Goal: Task Accomplishment & Management: Manage account settings

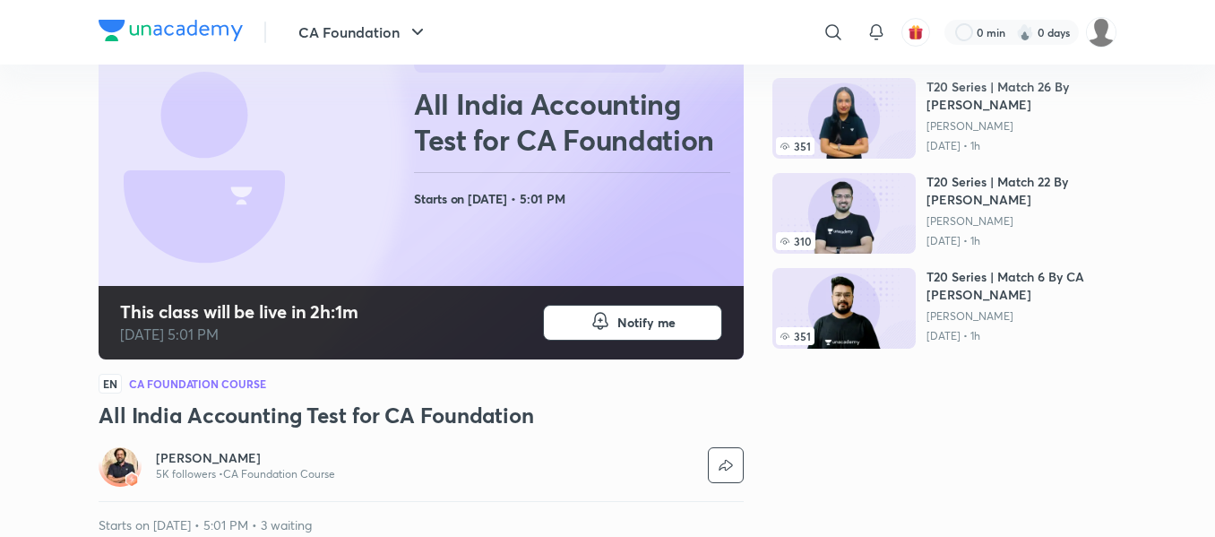
scroll to position [199, 0]
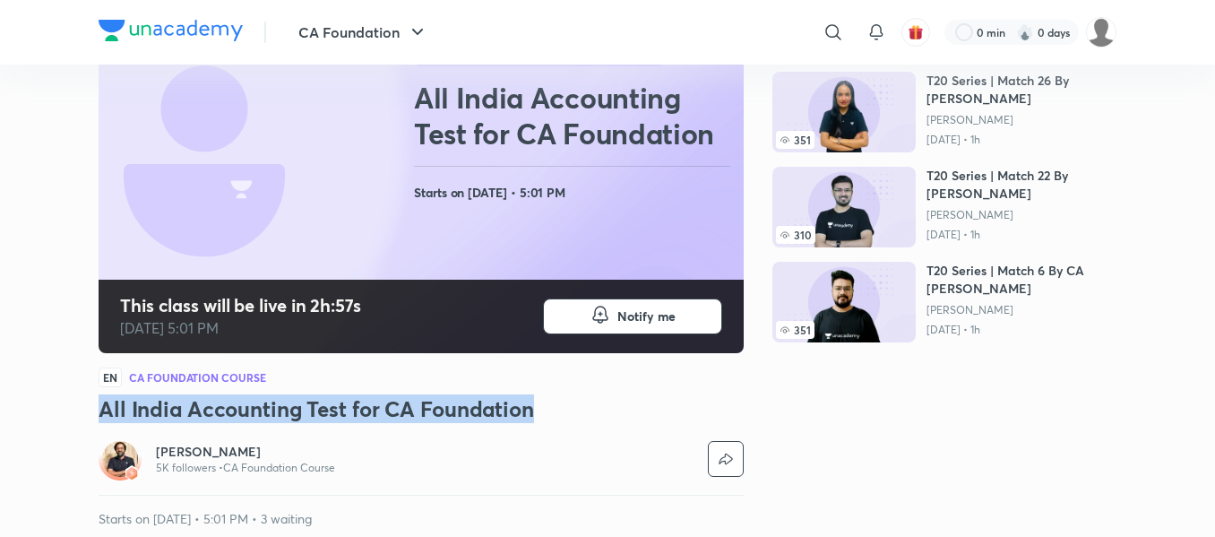
copy h3 "All India Accounting Test for CA Foundation"
drag, startPoint x: 99, startPoint y: 410, endPoint x: 537, endPoint y: 414, distance: 437.2
click at [537, 414] on h3 "All India Accounting Test for CA Foundation" at bounding box center [421, 408] width 645 height 29
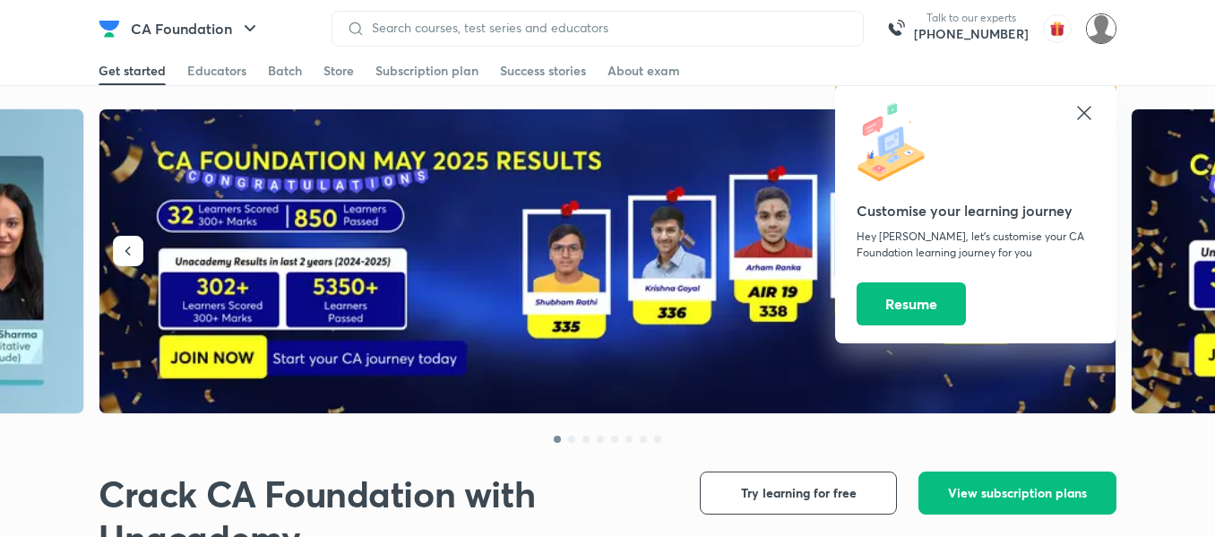
click at [1105, 14] on img at bounding box center [1101, 28] width 30 height 30
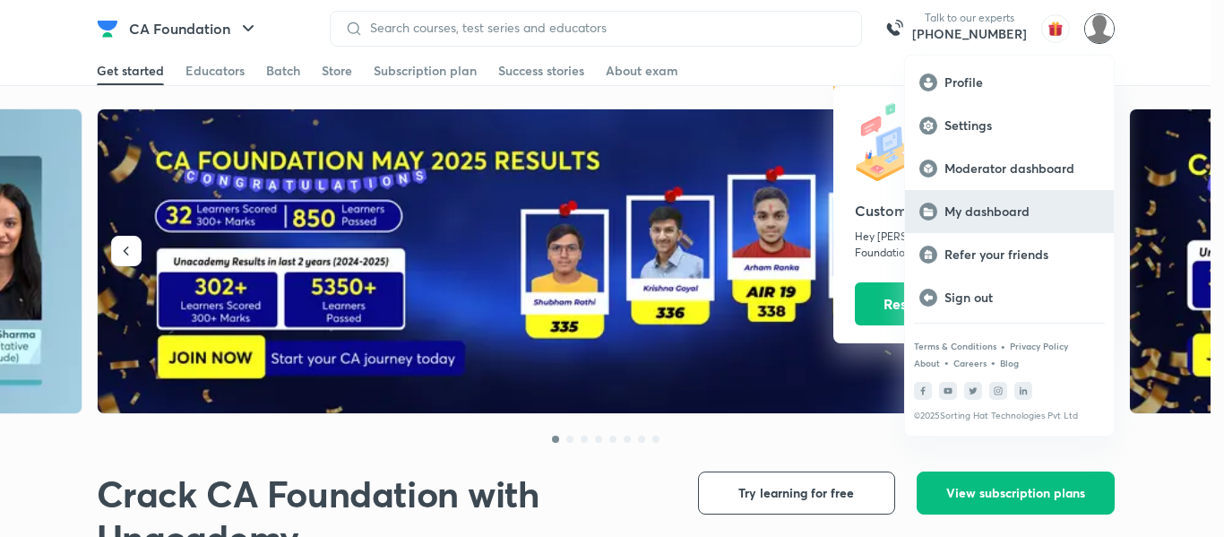
click at [986, 206] on p "My dashboard" at bounding box center [1021, 211] width 155 height 16
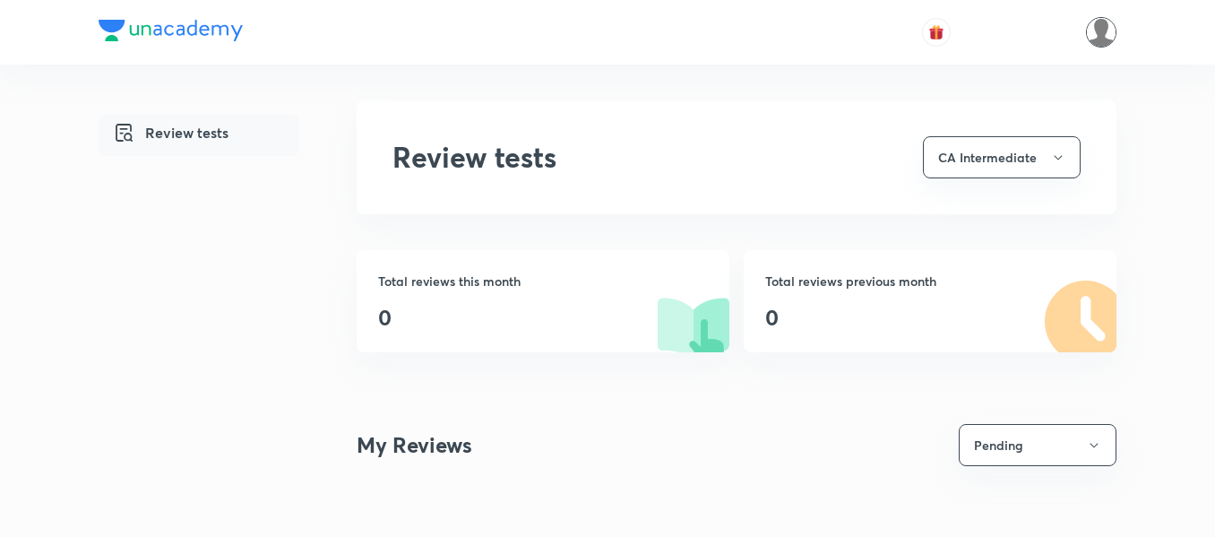
click at [1089, 41] on img at bounding box center [1101, 32] width 30 height 30
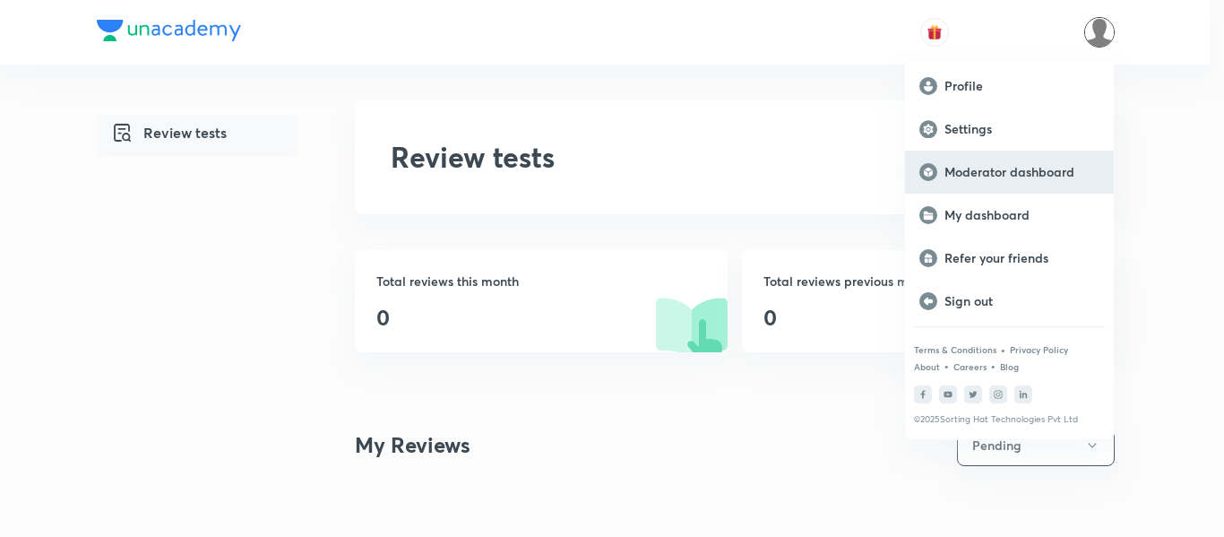
click at [952, 184] on div "Moderator dashboard" at bounding box center [1009, 172] width 209 height 43
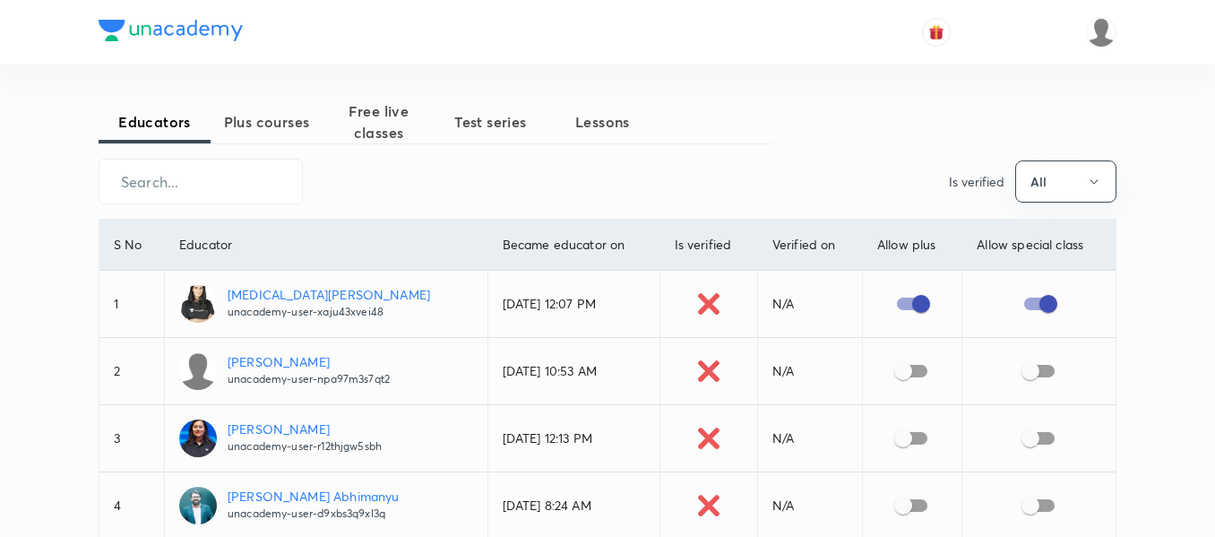
scroll to position [66, 0]
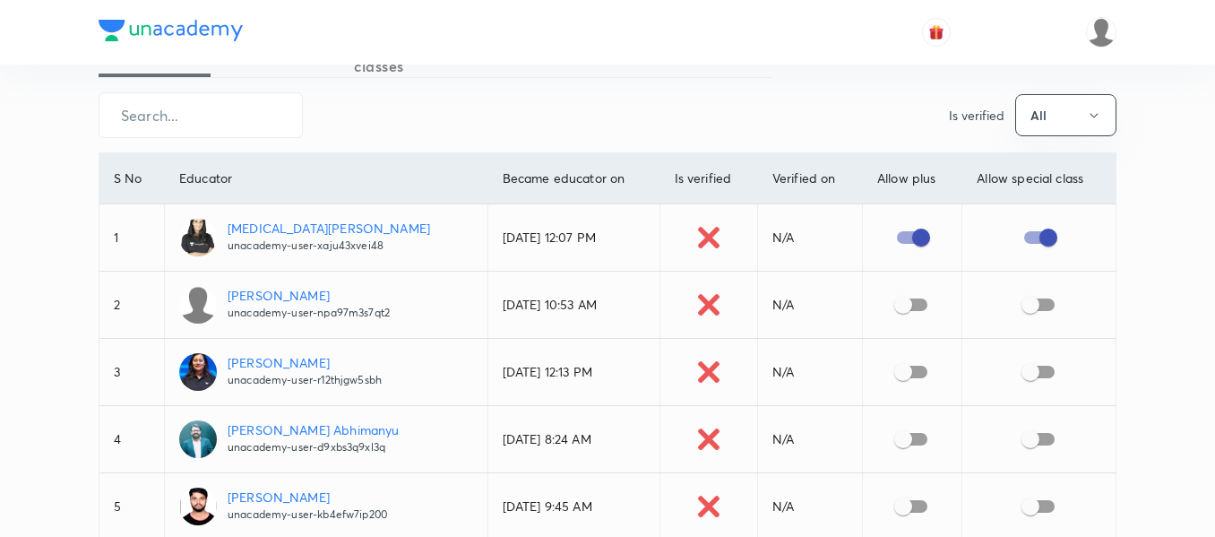
click at [340, 132] on div "​ Is verified All" at bounding box center [608, 115] width 1018 height 46
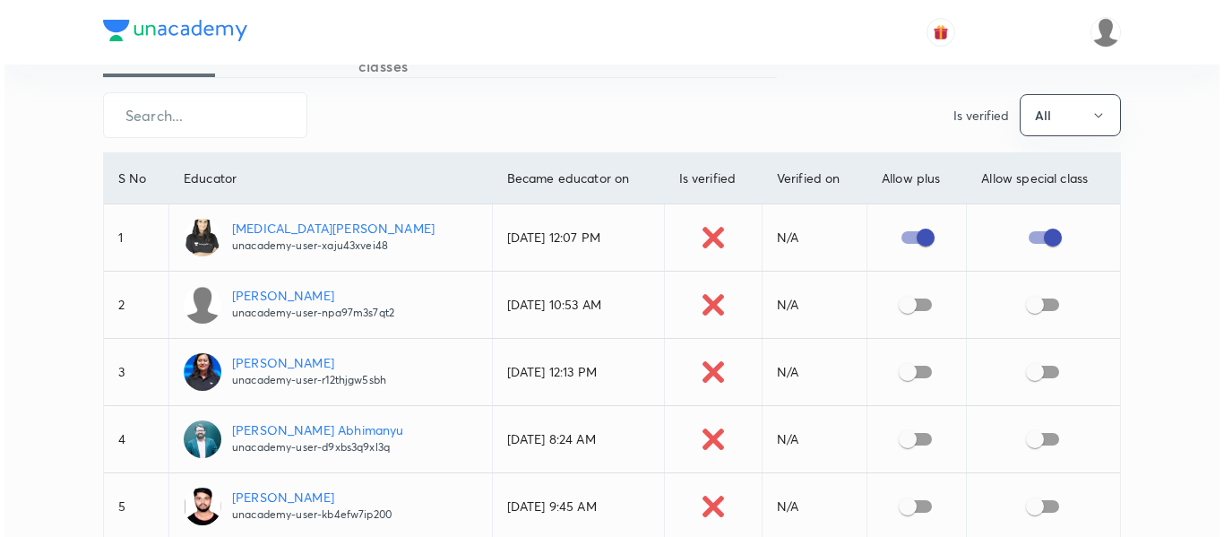
scroll to position [0, 0]
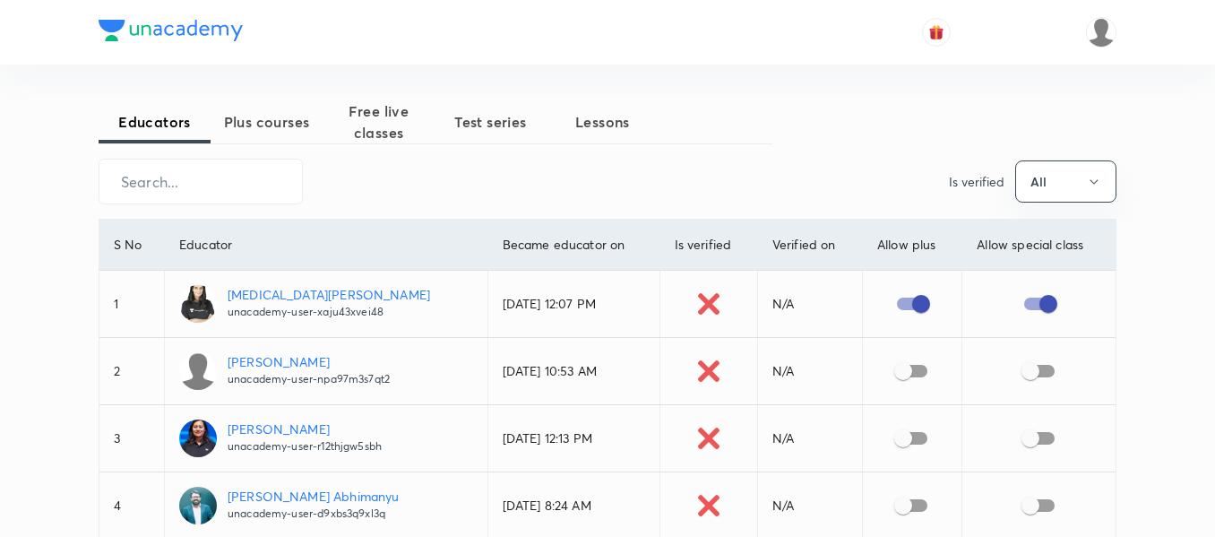
click at [382, 108] on span "Free live classes" at bounding box center [379, 121] width 112 height 43
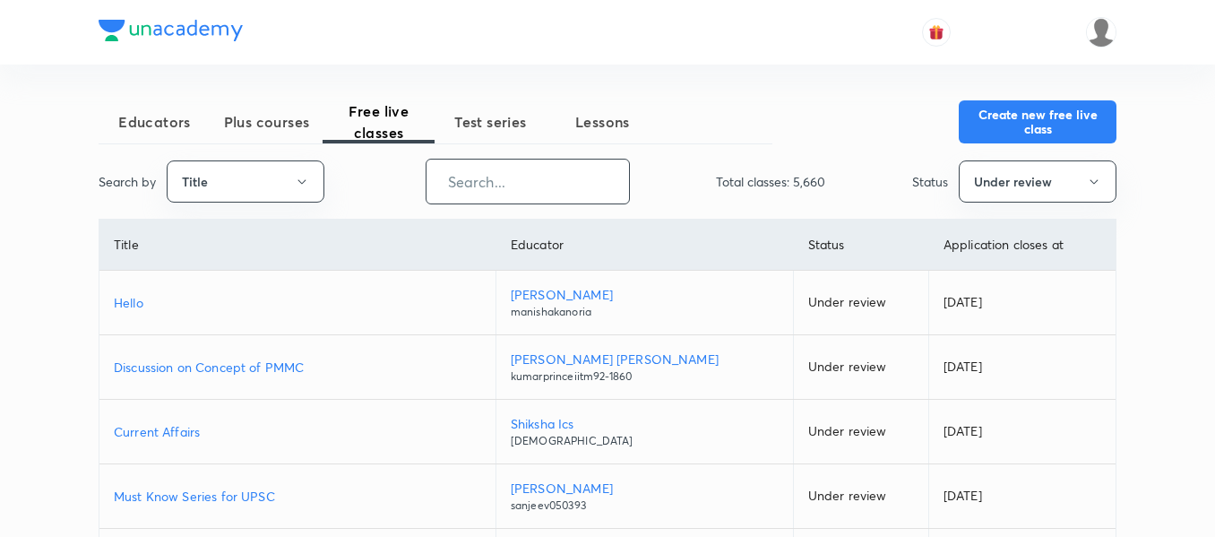
click at [476, 188] on input "text" at bounding box center [527, 182] width 202 height 46
click at [985, 191] on button "Under review" at bounding box center [1038, 181] width 158 height 42
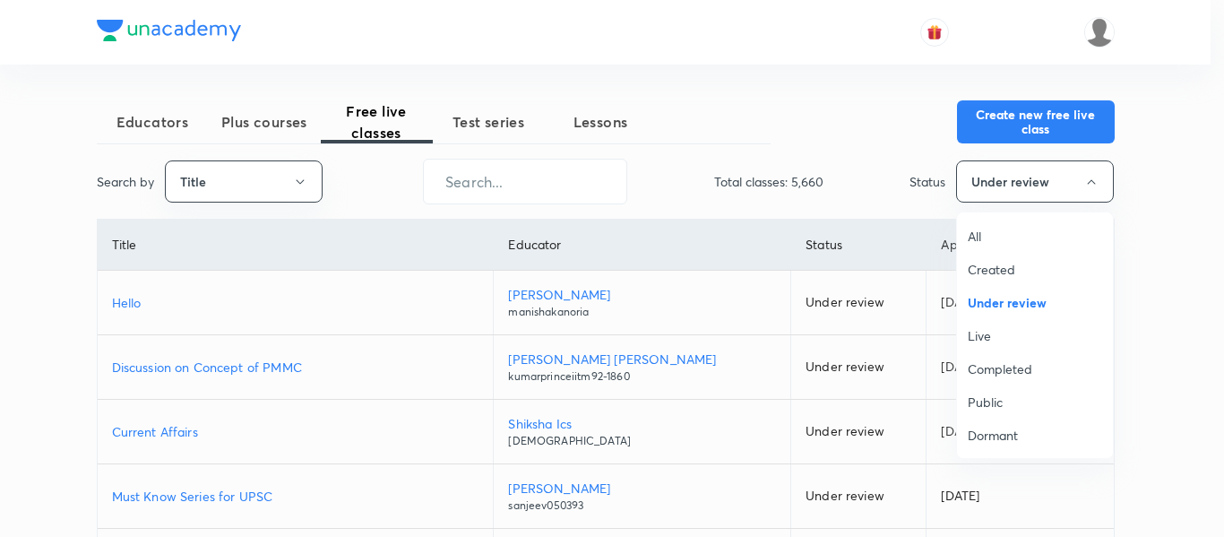
click at [991, 244] on span "All" at bounding box center [1035, 236] width 134 height 19
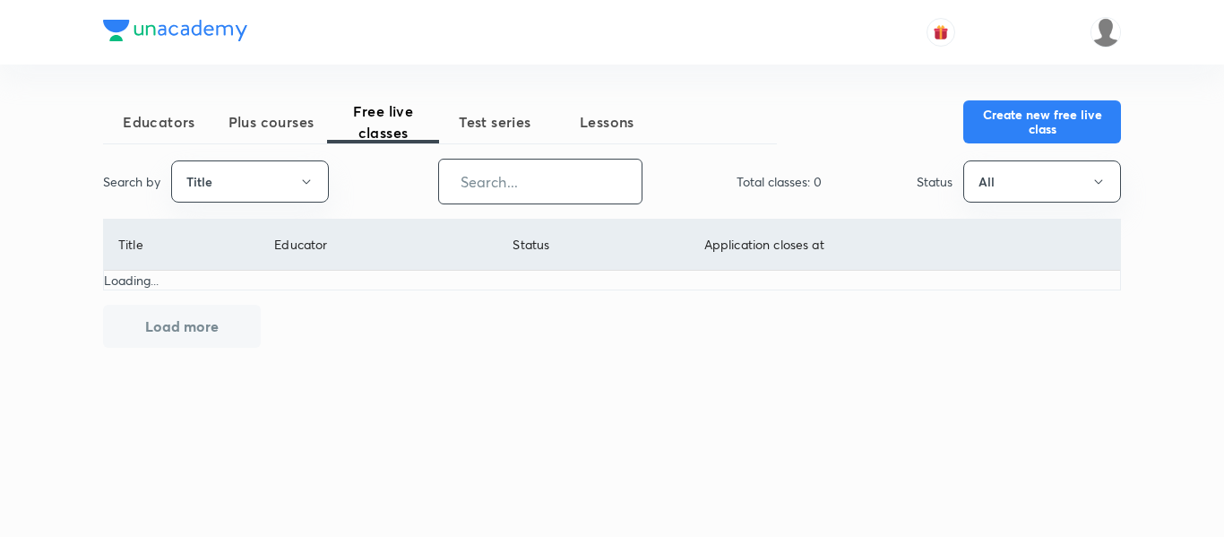
click at [488, 194] on input "text" at bounding box center [540, 182] width 202 height 46
paste input "All India Accounting Test for CA Foundation"
type input "All India Accounting Test for CA Foundation"
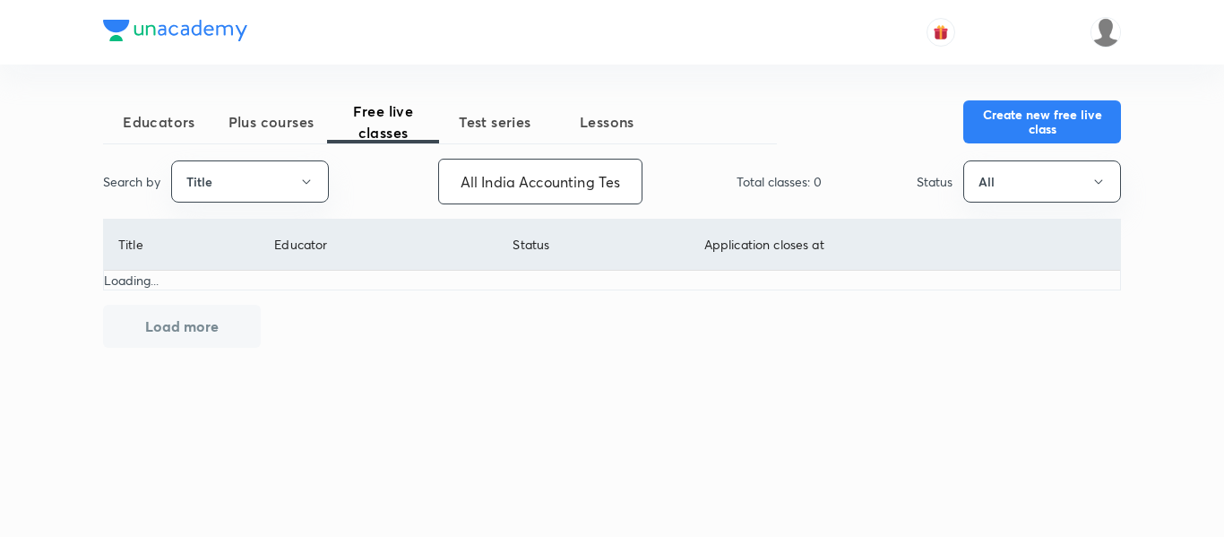
click at [536, 185] on input "All India Accounting Test for CA Foundation" at bounding box center [540, 182] width 202 height 46
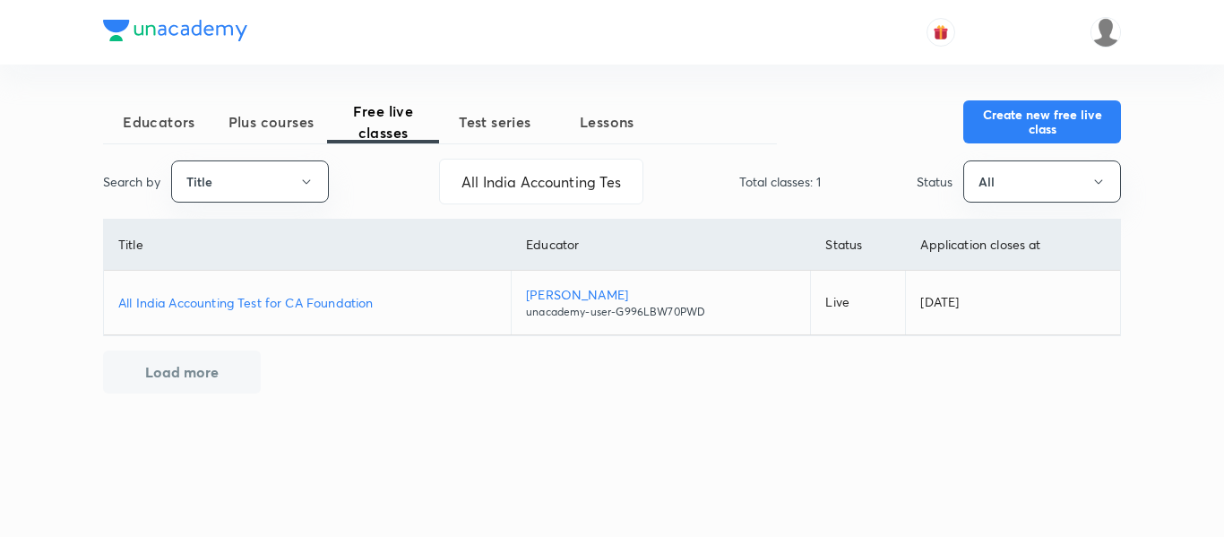
click at [306, 307] on p "All India Accounting Test for CA Foundation" at bounding box center [307, 302] width 378 height 19
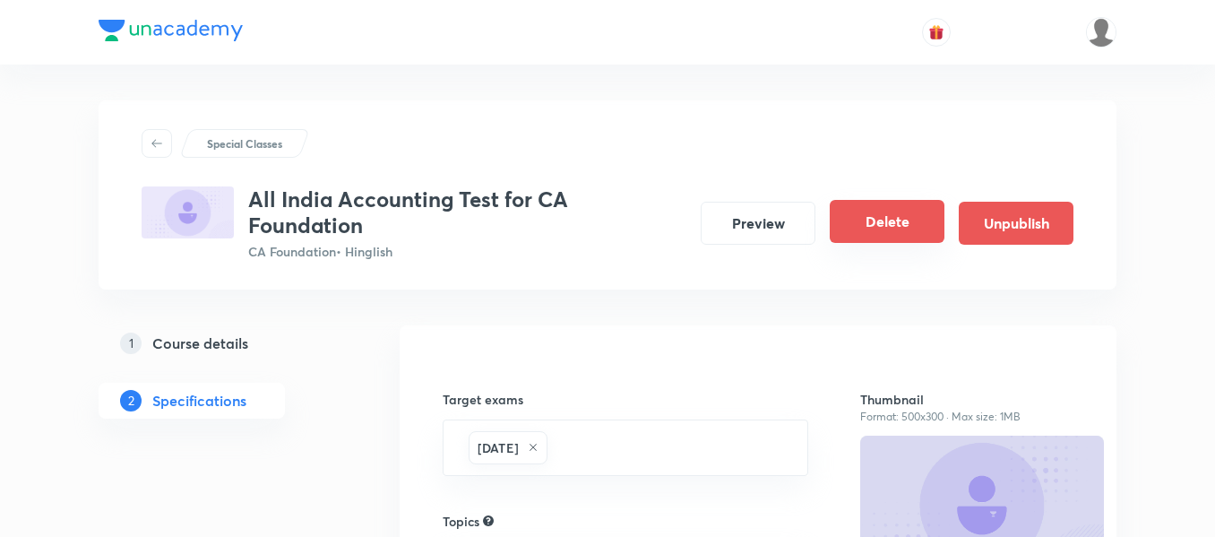
click at [914, 228] on button "Delete" at bounding box center [887, 221] width 115 height 43
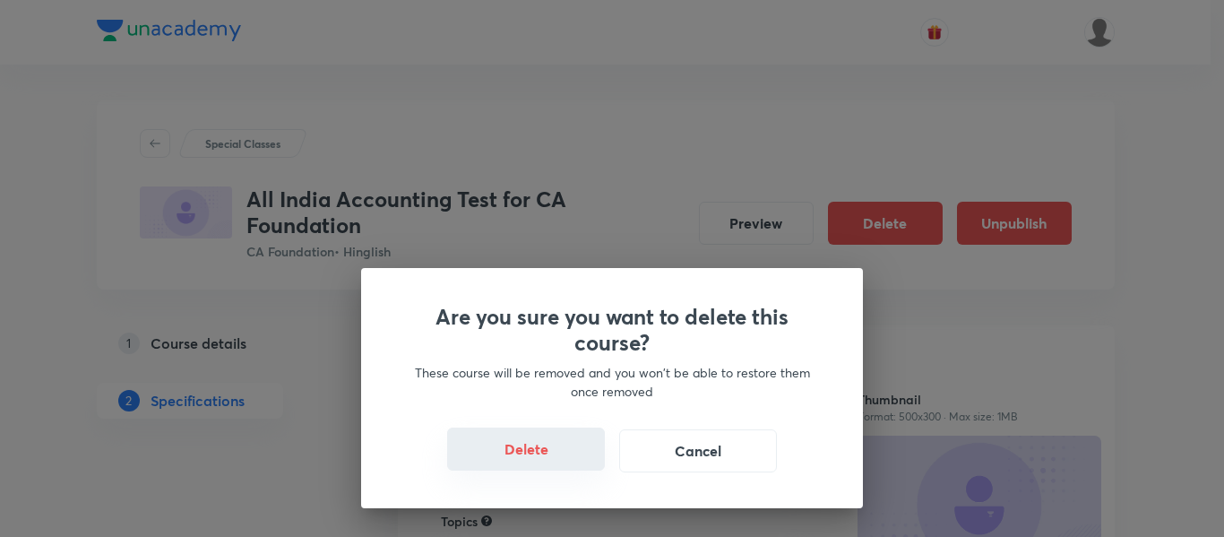
click at [524, 458] on button "Delete" at bounding box center [526, 448] width 158 height 43
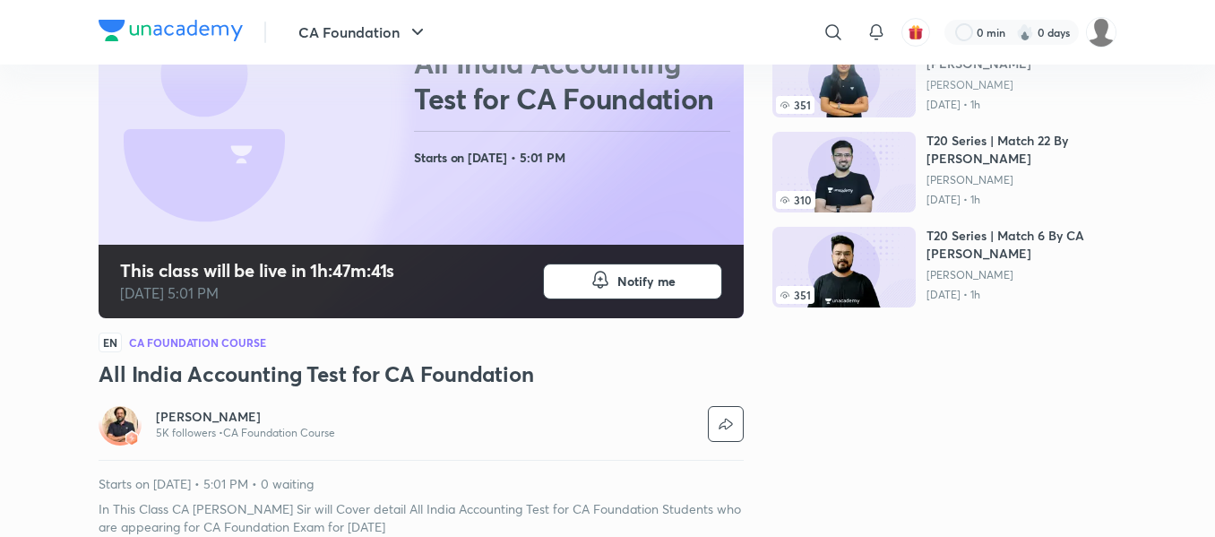
scroll to position [236, 0]
